Goal: Task Accomplishment & Management: Manage account settings

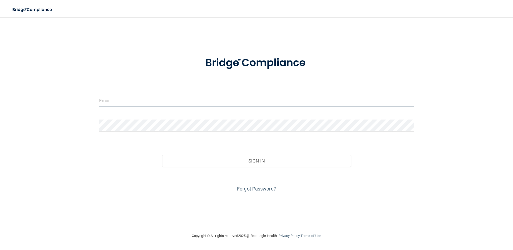
click at [139, 103] on input "email" at bounding box center [256, 101] width 315 height 12
type input "[EMAIL_ADDRESS][DOMAIN_NAME]"
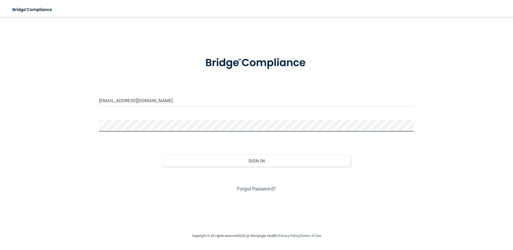
click at [162, 155] on button "Sign In" at bounding box center [256, 161] width 189 height 12
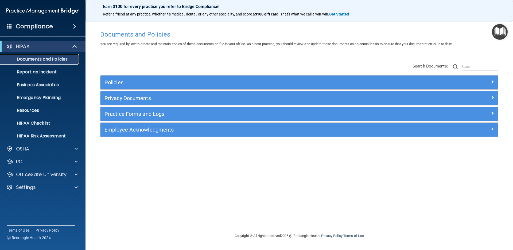
click at [24, 60] on p "Documents and Policies" at bounding box center [39, 59] width 73 height 5
click at [73, 176] on div at bounding box center [75, 175] width 13 height 6
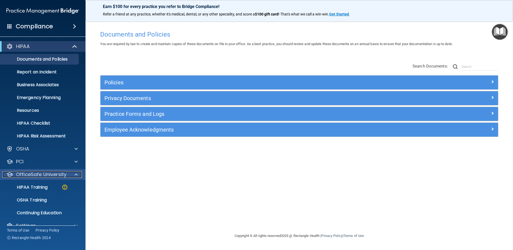
scroll to position [10, 0]
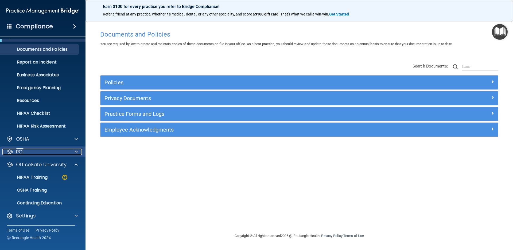
click at [74, 153] on div at bounding box center [75, 152] width 13 height 6
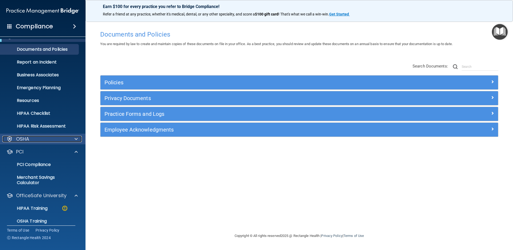
click at [79, 139] on div at bounding box center [75, 139] width 13 height 6
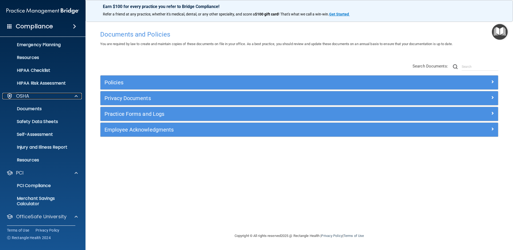
scroll to position [53, 0]
click at [74, 28] on span at bounding box center [74, 26] width 3 height 6
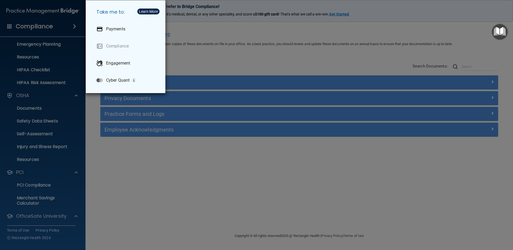
click at [2, 25] on div "Take me to: Payments Compliance Engagement Cyber Quant" at bounding box center [256, 125] width 513 height 250
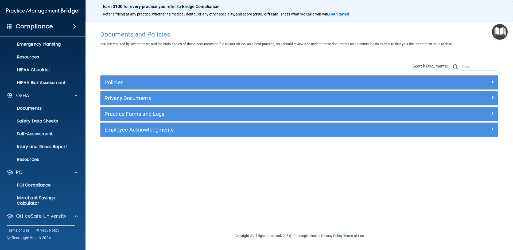
click at [9, 26] on span at bounding box center [9, 26] width 5 height 5
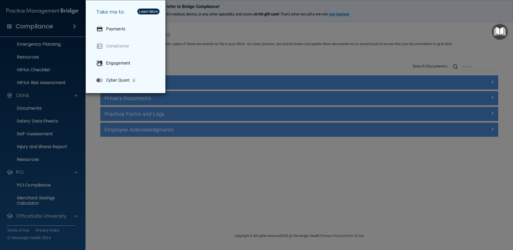
click at [9, 26] on div "Take me to: Payments Compliance Engagement Cyber Quant" at bounding box center [256, 125] width 513 height 250
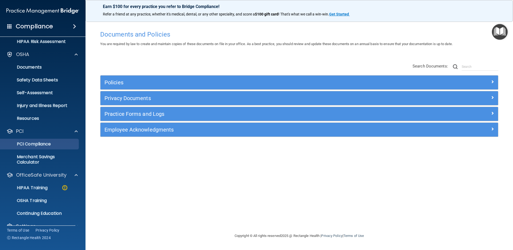
scroll to position [105, 0]
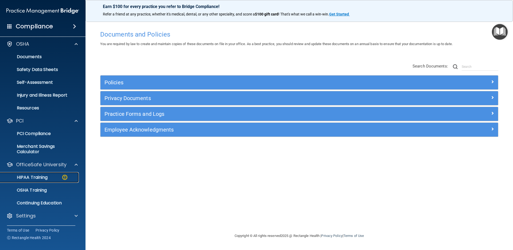
click at [36, 176] on p "HIPAA Training" at bounding box center [25, 177] width 44 height 5
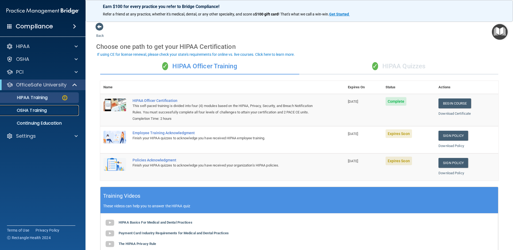
click at [45, 113] on p "OSHA Training" at bounding box center [24, 110] width 43 height 5
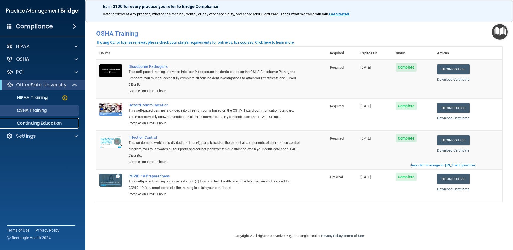
click at [33, 125] on p "Continuing Education" at bounding box center [39, 123] width 73 height 5
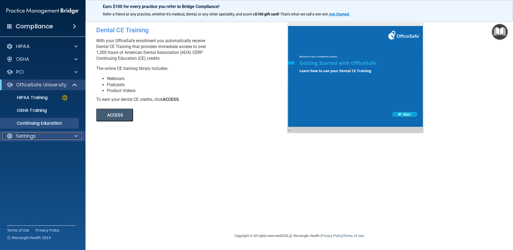
click at [25, 134] on p "Settings" at bounding box center [26, 136] width 20 height 6
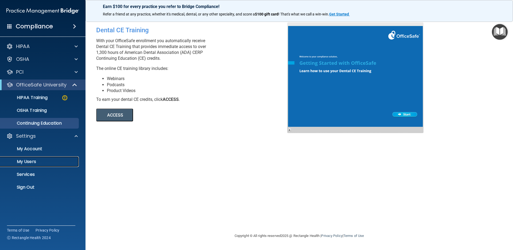
click at [31, 163] on p "My Users" at bounding box center [39, 161] width 73 height 5
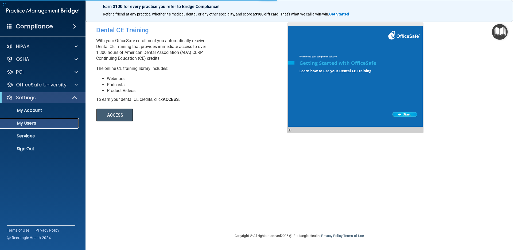
select select "20"
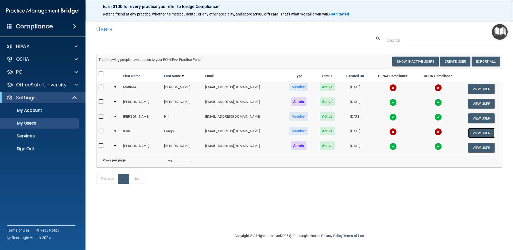
click at [475, 134] on button "View User" at bounding box center [481, 133] width 26 height 10
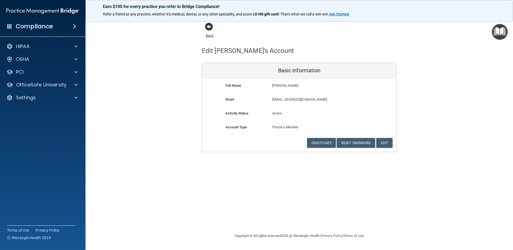
click at [206, 24] on span at bounding box center [209, 27] width 8 height 8
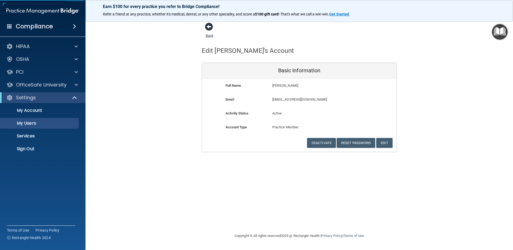
select select "20"
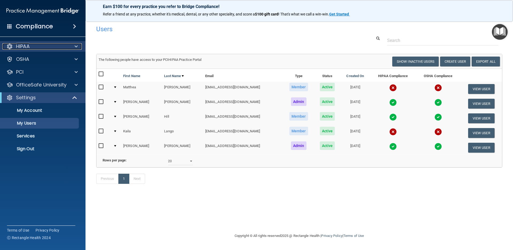
click at [77, 49] on span at bounding box center [76, 46] width 3 height 6
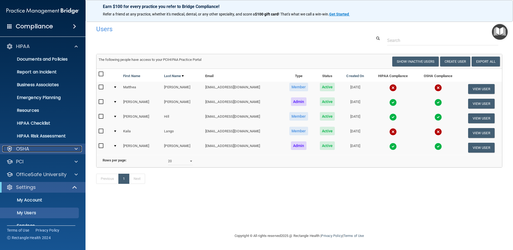
click at [76, 151] on span at bounding box center [76, 149] width 3 height 6
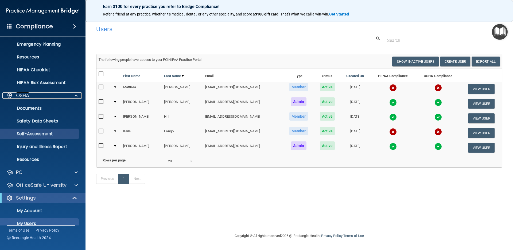
scroll to position [87, 0]
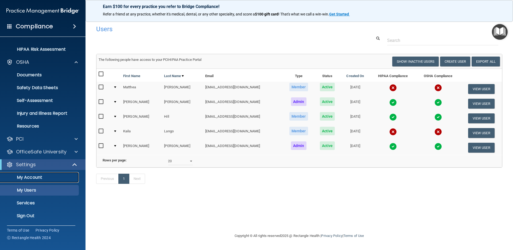
click at [30, 176] on p "My Account" at bounding box center [39, 177] width 73 height 5
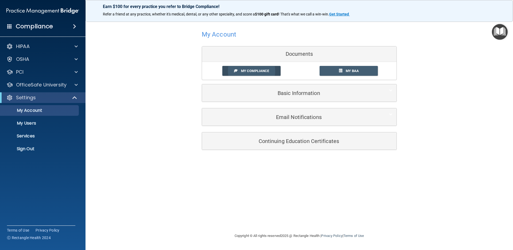
click at [253, 71] on span "My Compliance" at bounding box center [255, 71] width 28 height 4
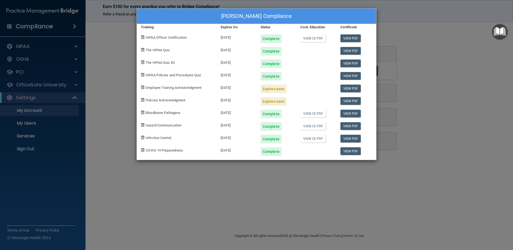
click at [445, 104] on div "[PERSON_NAME] Compliance Training Expires On Status Cont. Education Certificate…" at bounding box center [256, 125] width 513 height 250
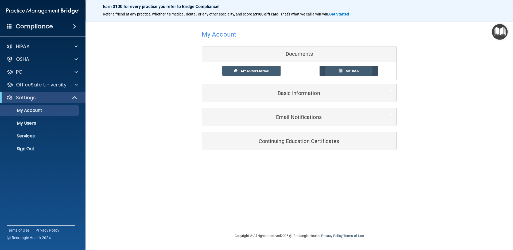
click at [349, 70] on span "My BAA" at bounding box center [352, 71] width 13 height 4
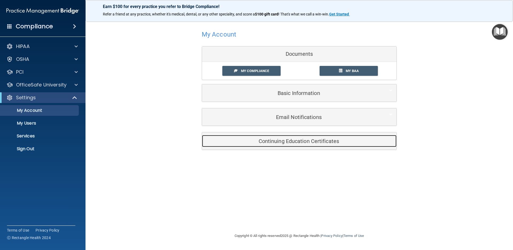
click at [292, 143] on h5 "Continuing Education Certificates" at bounding box center [291, 141] width 170 height 6
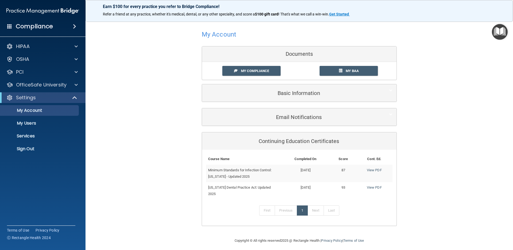
click at [167, 138] on div "My Account Documents My Compliance My Compliance My BAA Basic Information Full …" at bounding box center [299, 127] width 406 height 210
click at [30, 149] on p "Sign Out" at bounding box center [39, 148] width 73 height 5
